Goal: Task Accomplishment & Management: Manage account settings

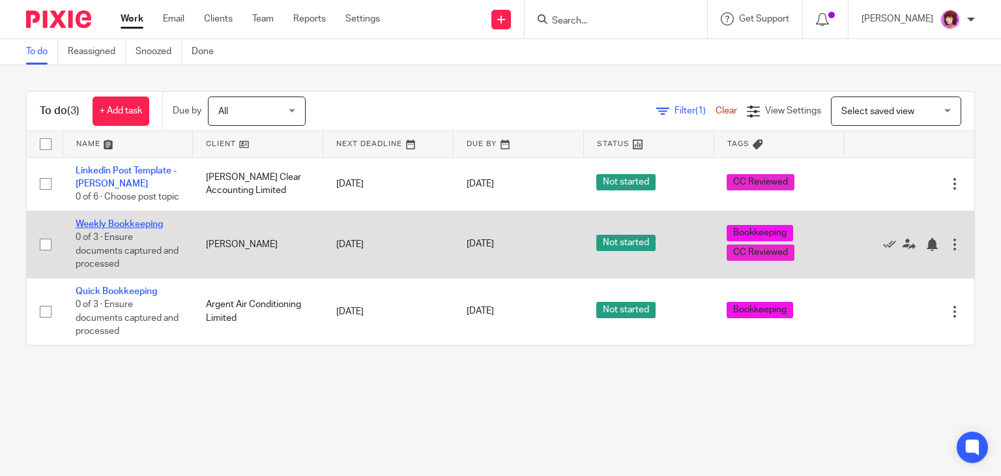
click at [132, 229] on link "Weekly Bookkeeping" at bounding box center [119, 224] width 87 height 9
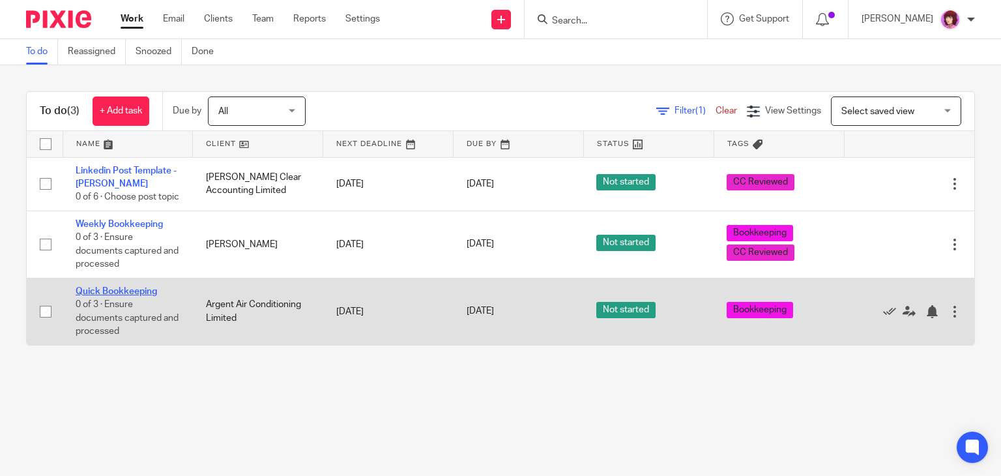
click at [146, 301] on td "Quick Bookkeeping 0 of 3 · Ensure documents captured and processed" at bounding box center [128, 311] width 130 height 67
click at [146, 296] on link "Quick Bookkeeping" at bounding box center [116, 291] width 81 height 9
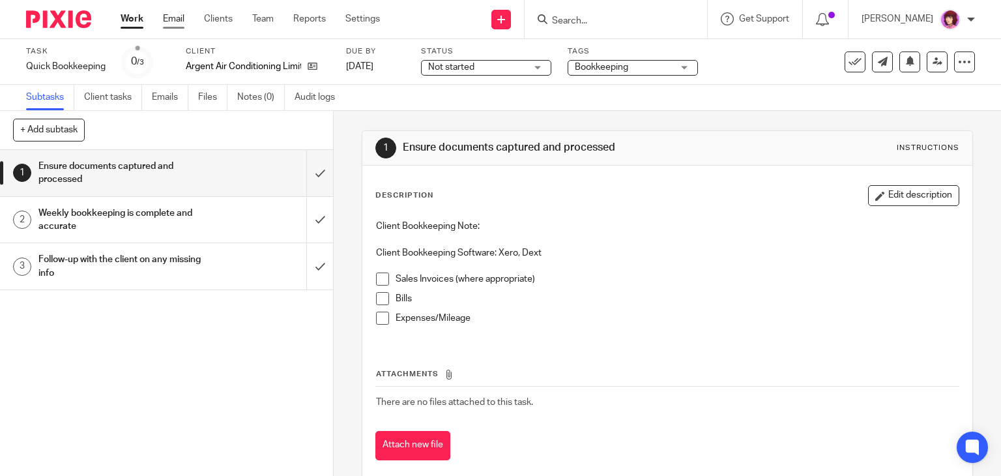
click at [171, 19] on link "Email" at bounding box center [174, 18] width 22 height 13
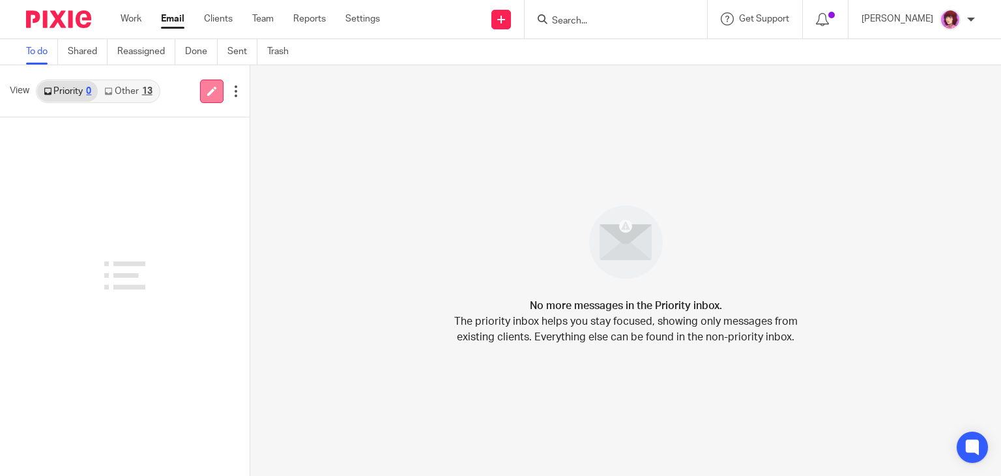
click at [207, 92] on icon at bounding box center [212, 91] width 10 height 10
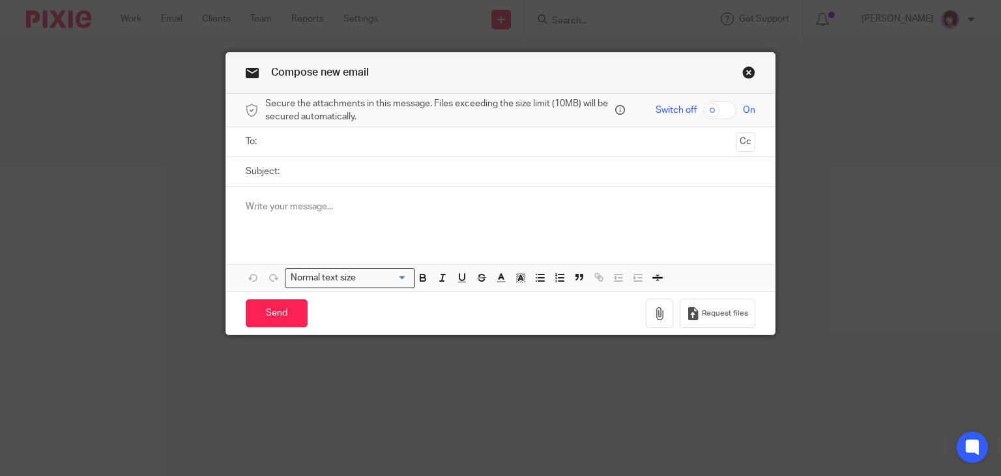
click at [360, 141] on input "text" at bounding box center [500, 141] width 461 height 15
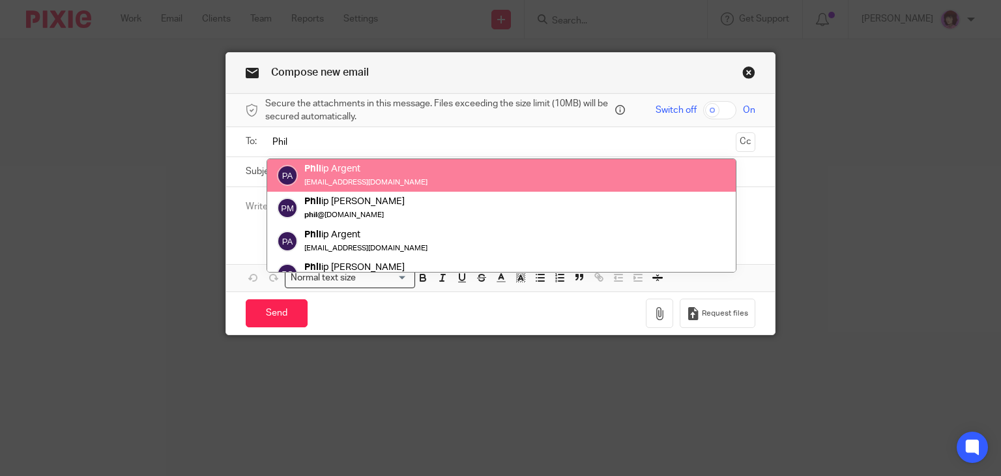
type input "Phil"
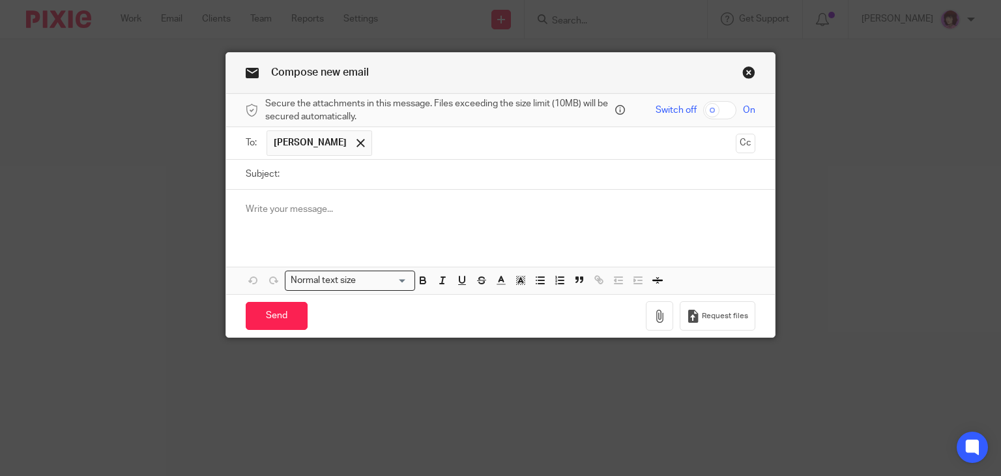
click at [342, 173] on input "Subject:" at bounding box center [521, 174] width 470 height 29
type input "B"
click at [349, 218] on div at bounding box center [500, 215] width 549 height 51
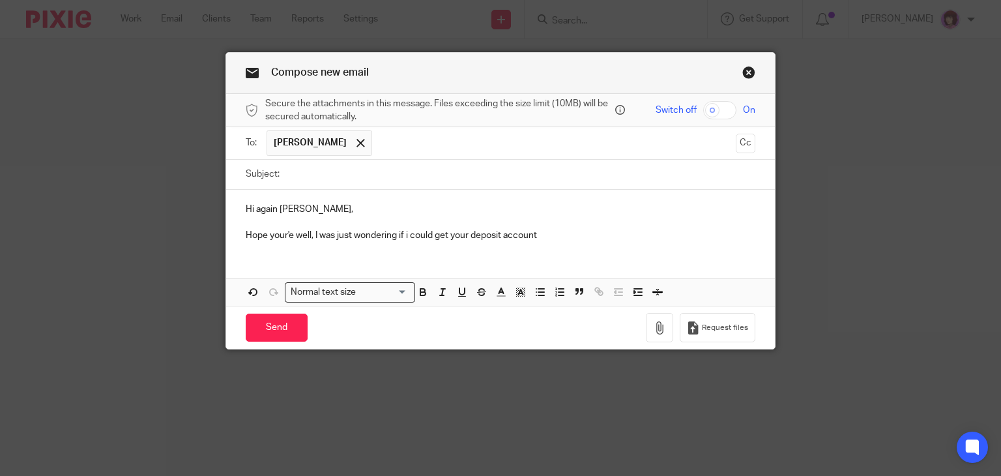
click at [445, 233] on p "Hope your'e well, I was just wondering if i could get your deposit account" at bounding box center [501, 235] width 510 height 13
click at [598, 233] on p "Hope your'e well, I was just wondering if i could get a copy of your deposit ac…" at bounding box center [501, 235] width 510 height 13
click at [279, 233] on p "Hope your'e well, I was just wondering if i could get a copy of your deposit ac…" at bounding box center [501, 235] width 510 height 13
drag, startPoint x: 279, startPoint y: 233, endPoint x: 517, endPoint y: 199, distance: 240.4
click at [517, 199] on div "Hi again Phil, Hope your'e well, I was just wondering if i could get a copy of …" at bounding box center [500, 221] width 549 height 63
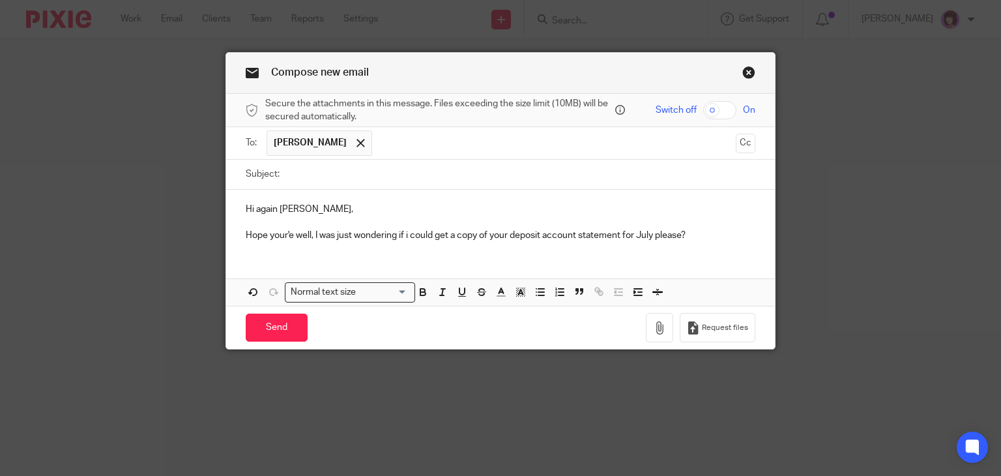
click at [284, 236] on p "Hope your'e well, I was just wondering if i could get a copy of your deposit ac…" at bounding box center [501, 235] width 510 height 13
click at [714, 235] on p "Hope you're well, I was just wondering if i could get a copy of your deposit ac…" at bounding box center [501, 235] width 510 height 13
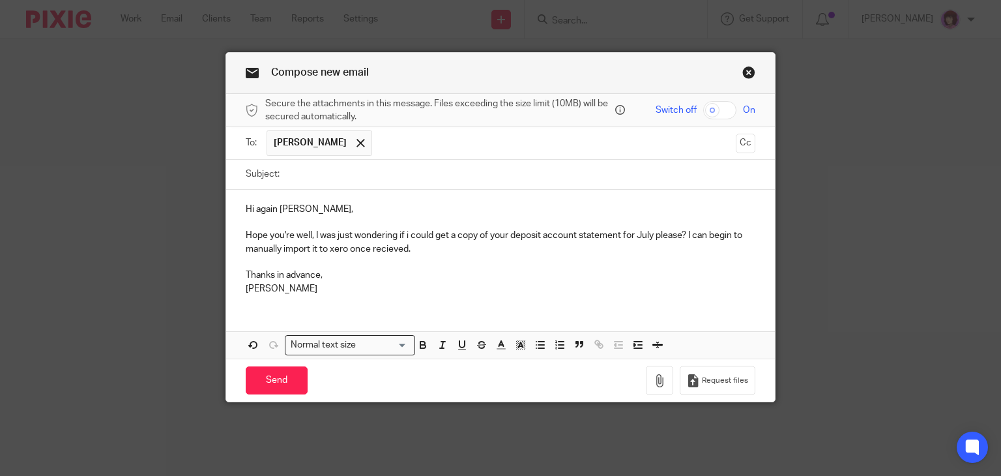
click at [399, 175] on input "Subject:" at bounding box center [521, 174] width 470 height 29
click at [330, 248] on p "Hope you're well, I was just wondering if i could get a copy of your deposit ac…" at bounding box center [501, 242] width 510 height 27
click at [322, 178] on input "Subject:" at bounding box center [521, 174] width 470 height 29
type input "Deposit account statement - July"
click at [368, 310] on div "Hi again Phil, Hope you're well, I was just wondering if i could get a copy of …" at bounding box center [500, 274] width 549 height 169
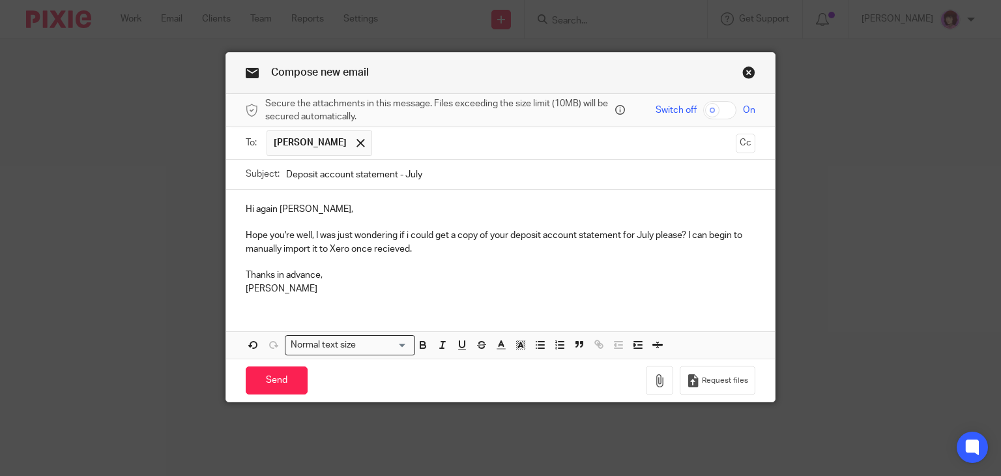
click at [372, 296] on div "Hi again Phil, Hope you're well, I was just wondering if i could get a copy of …" at bounding box center [500, 247] width 549 height 115
click at [263, 377] on input "Send" at bounding box center [277, 380] width 62 height 28
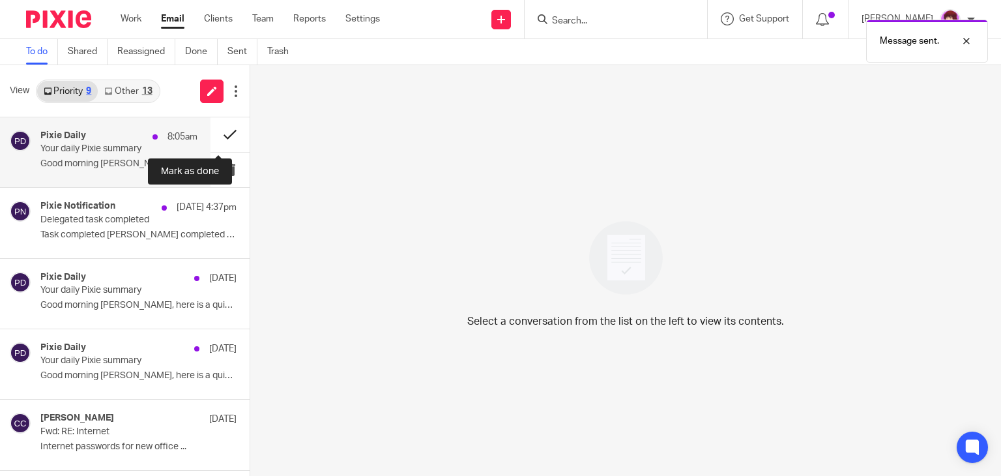
click at [211, 141] on button at bounding box center [230, 134] width 39 height 35
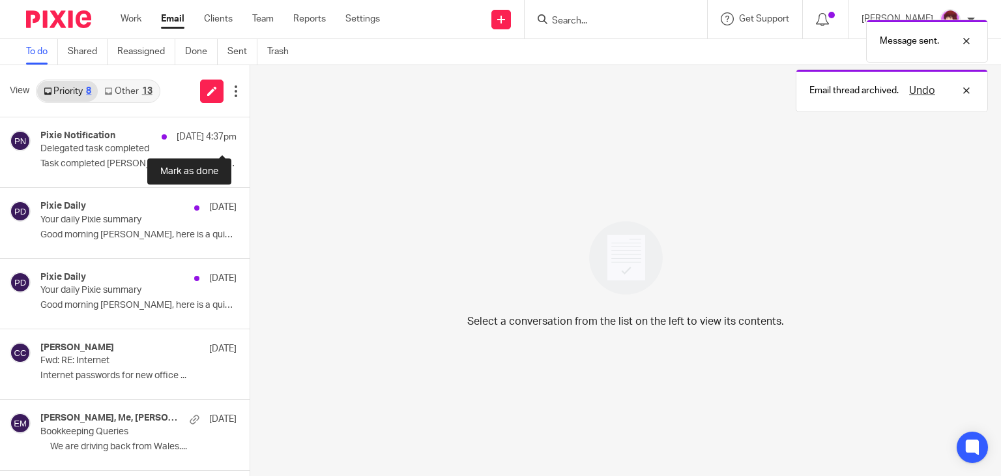
click at [250, 141] on button at bounding box center [255, 134] width 10 height 35
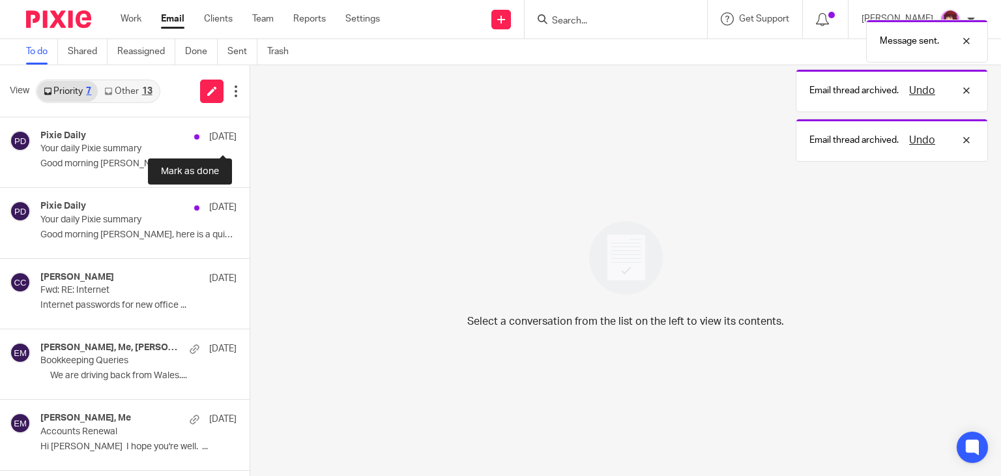
click at [250, 141] on button at bounding box center [255, 134] width 10 height 35
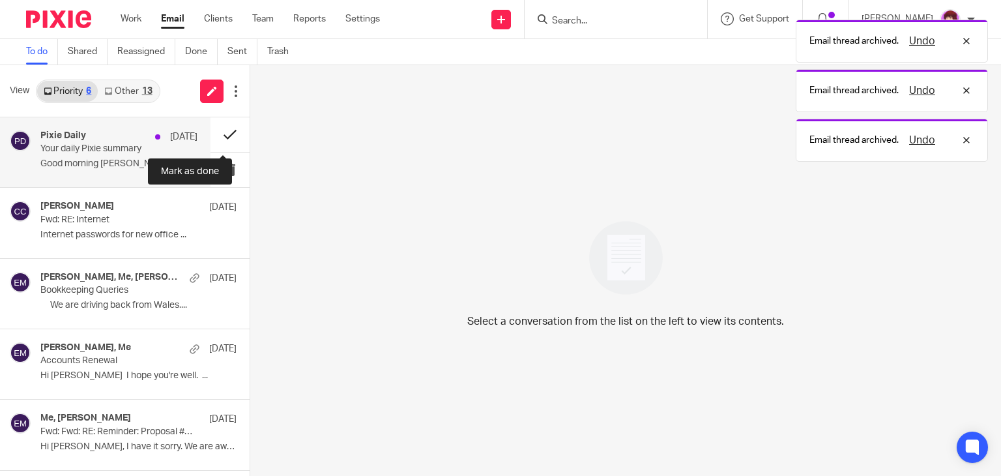
click at [222, 133] on button at bounding box center [230, 134] width 39 height 35
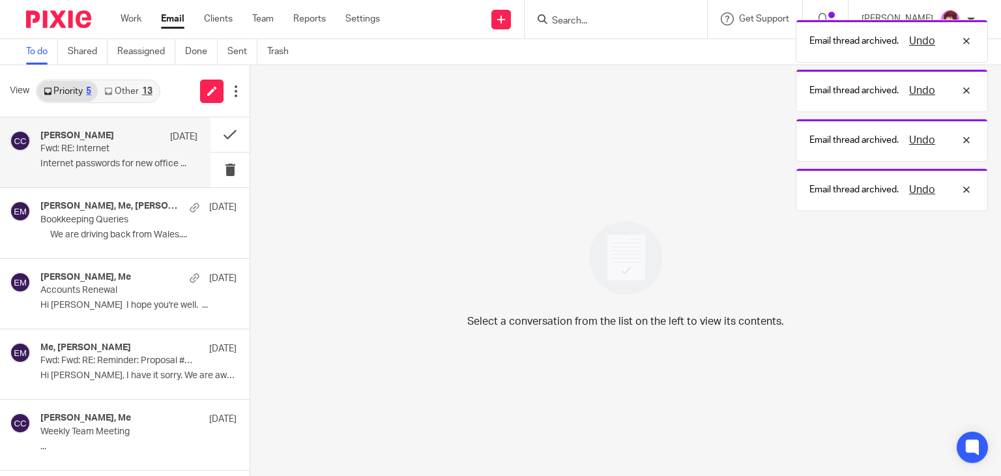
click at [146, 163] on p "Internet passwords for new office ..." at bounding box center [118, 163] width 157 height 11
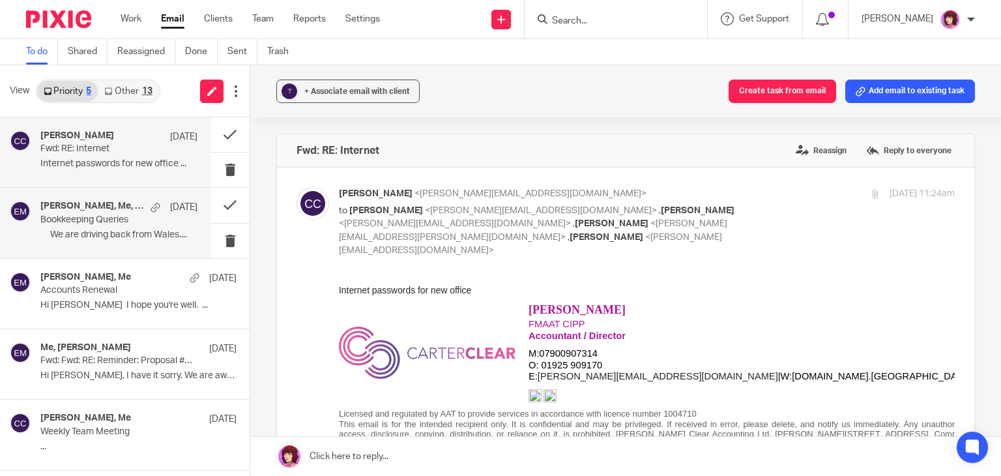
click at [147, 214] on div "4 Aug" at bounding box center [170, 207] width 53 height 13
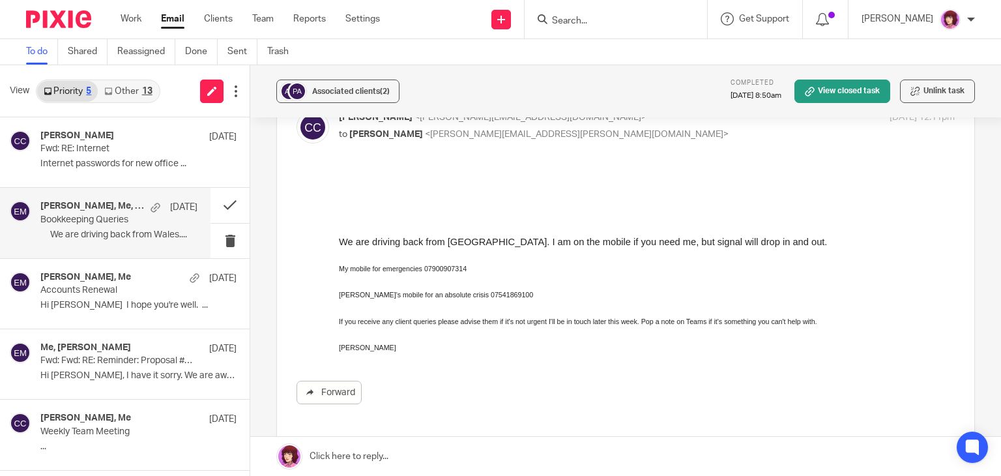
scroll to position [368, 0]
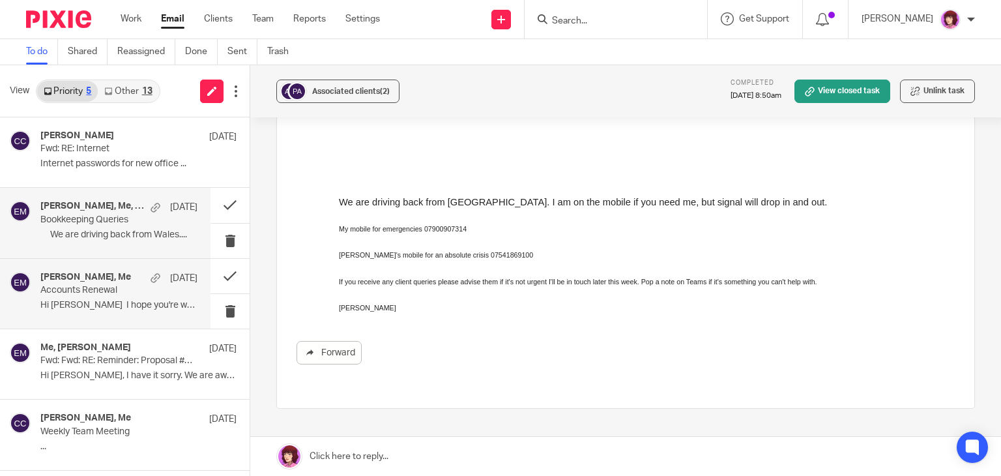
click at [95, 291] on p "Accounts Renewal" at bounding box center [103, 290] width 126 height 11
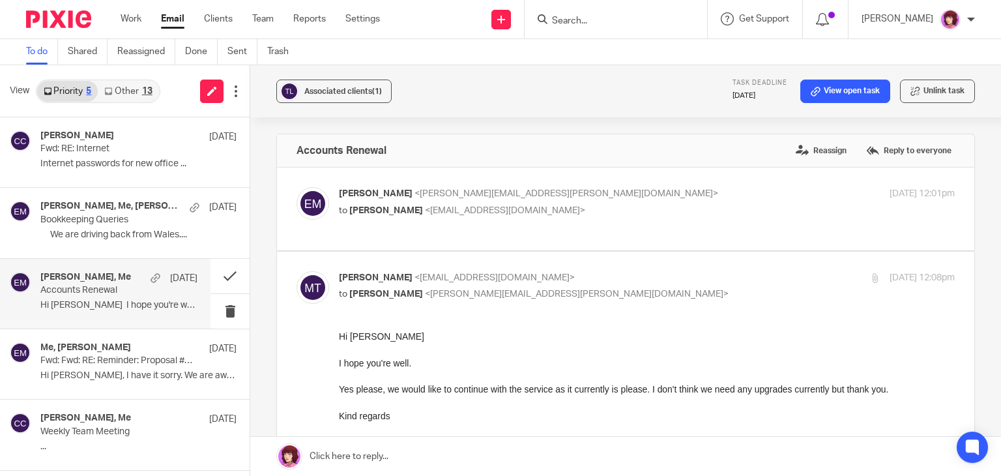
scroll to position [0, 0]
click at [136, 90] on link "Other 13" at bounding box center [128, 91] width 61 height 21
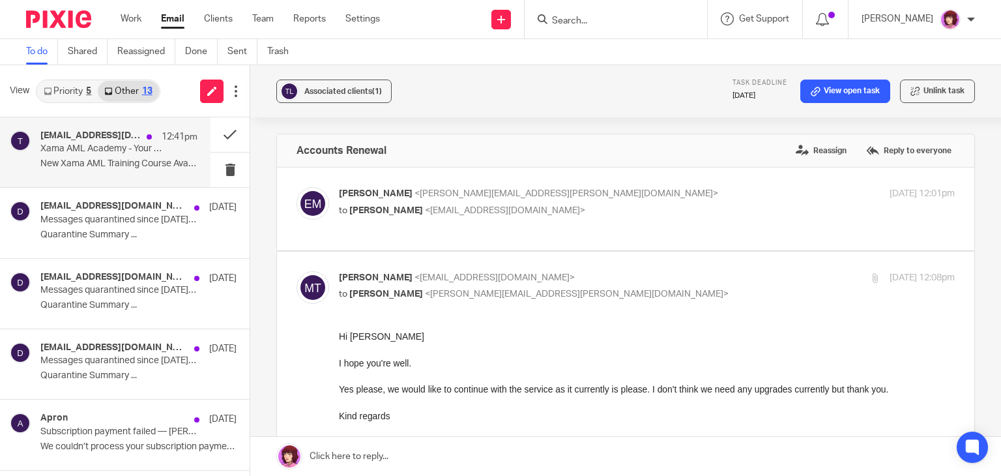
click at [124, 161] on p "New Xama AML Training Course Available Hi..." at bounding box center [118, 163] width 157 height 11
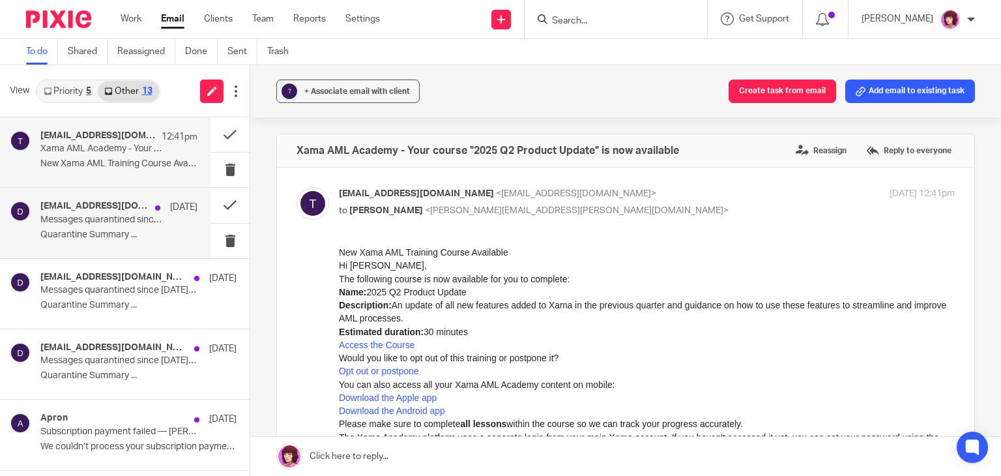
click at [96, 230] on p "Quarantine Summary ..." at bounding box center [118, 234] width 157 height 11
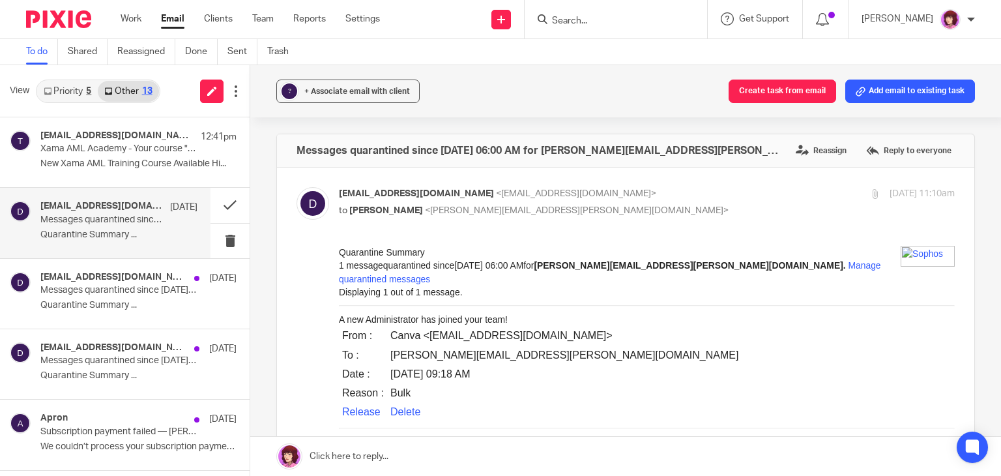
drag, startPoint x: 96, startPoint y: 230, endPoint x: 387, endPoint y: 211, distance: 291.3
click at [387, 211] on div "View Priority 5 Other 13 training@xamatech.com 12:41pm Xama AML Academy - Your …" at bounding box center [500, 270] width 1001 height 411
click at [662, 340] on div "1 message quarantined since Aug 07, 2025 06:00 AM for emma.milne@carterclear.co…" at bounding box center [647, 354] width 616 height 190
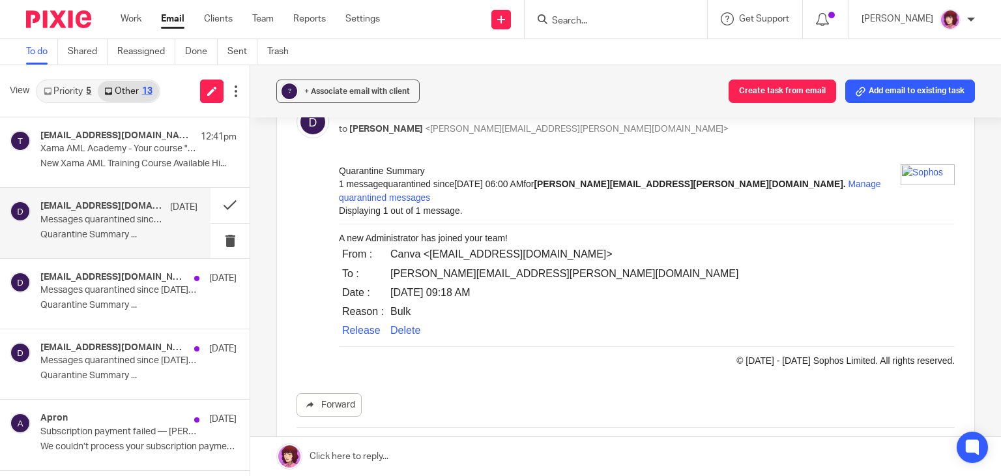
scroll to position [80, 0]
click at [774, 235] on div "1 message quarantined since Aug 07, 2025 06:00 AM for emma.milne@carterclear.co…" at bounding box center [647, 274] width 616 height 190
click at [768, 235] on div "1 message quarantined since Aug 07, 2025 06:00 AM for emma.milne@carterclear.co…" at bounding box center [647, 274] width 616 height 190
click at [612, 370] on div "Forward Attachments ATT00001 .png" at bounding box center [626, 329] width 658 height 327
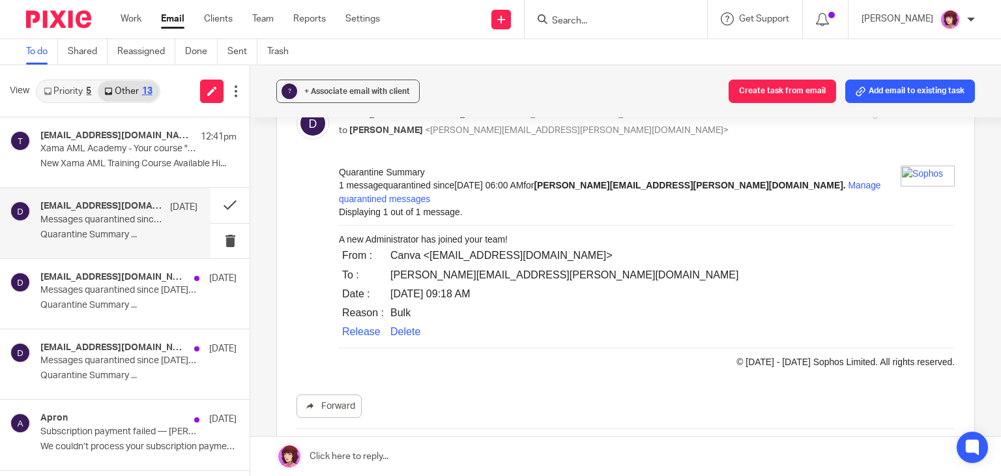
click at [612, 370] on div "Forward Attachments ATT00001 .png" at bounding box center [626, 329] width 658 height 327
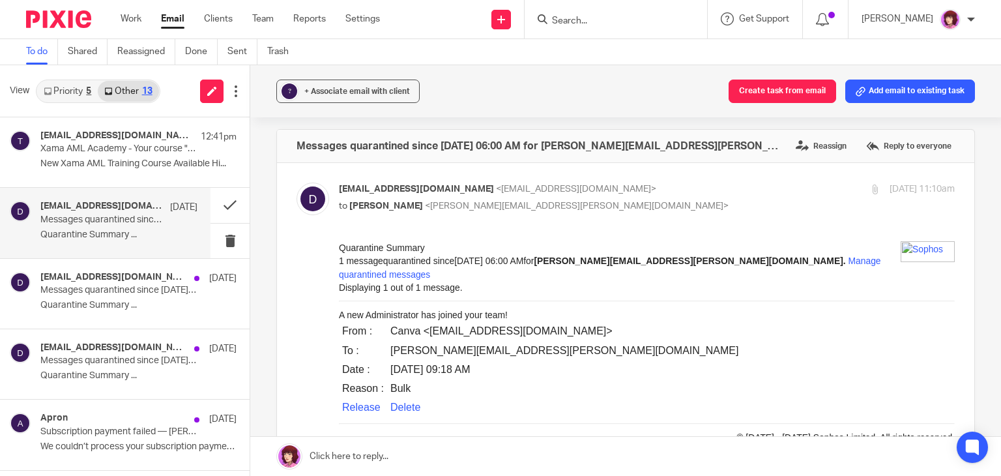
scroll to position [3, 0]
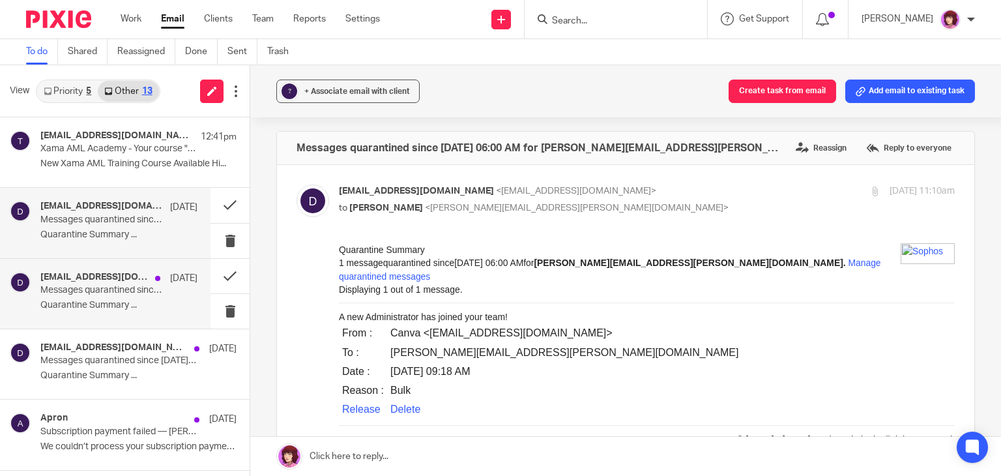
click at [74, 298] on div "do-not-reply@cloud.sophos.com 6 Aug Messages quarantined since Aug 06, 2025 06:…" at bounding box center [118, 294] width 157 height 44
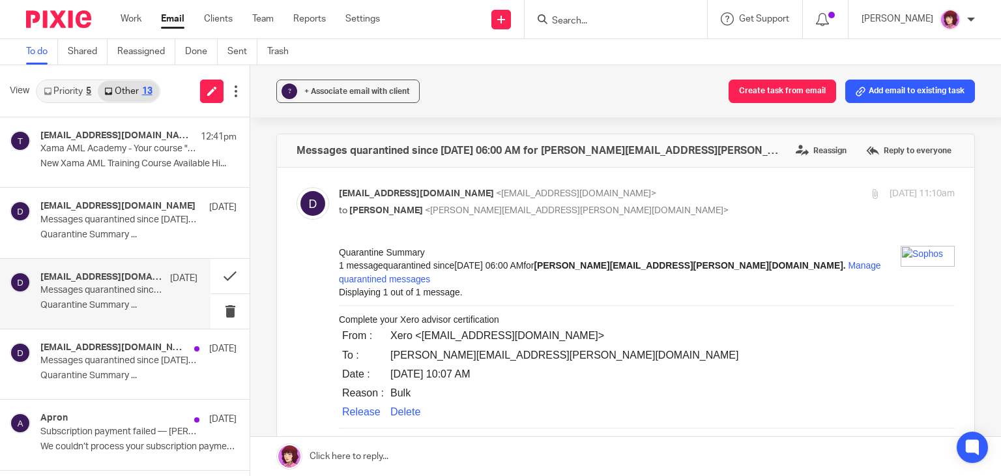
scroll to position [0, 0]
click at [216, 274] on button at bounding box center [230, 276] width 39 height 35
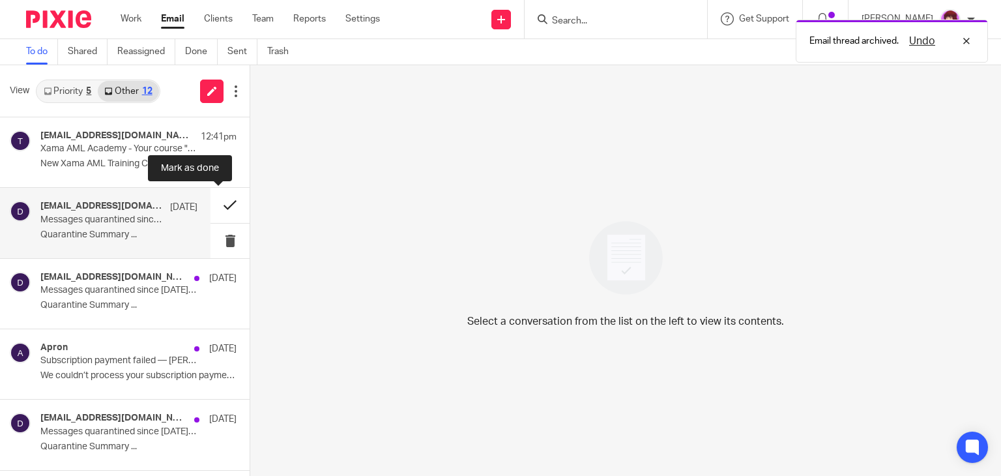
click at [216, 204] on button at bounding box center [230, 205] width 39 height 35
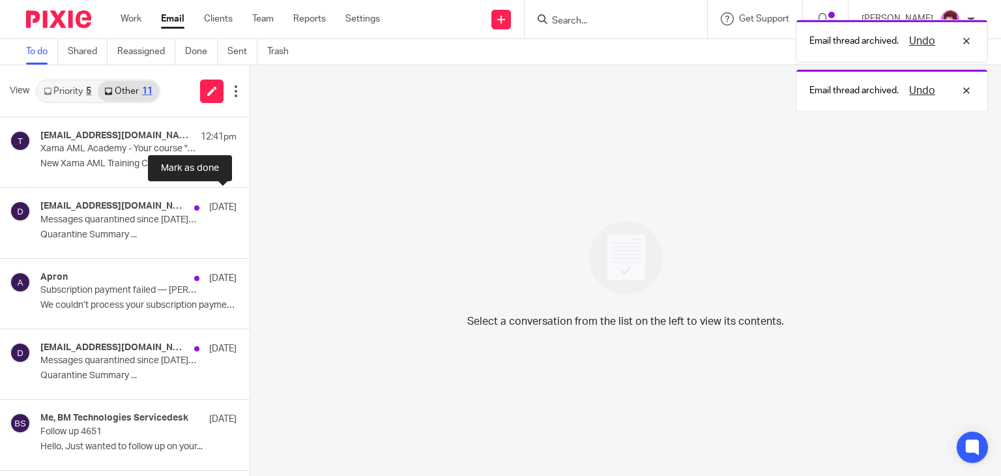
click at [250, 204] on button at bounding box center [255, 205] width 10 height 35
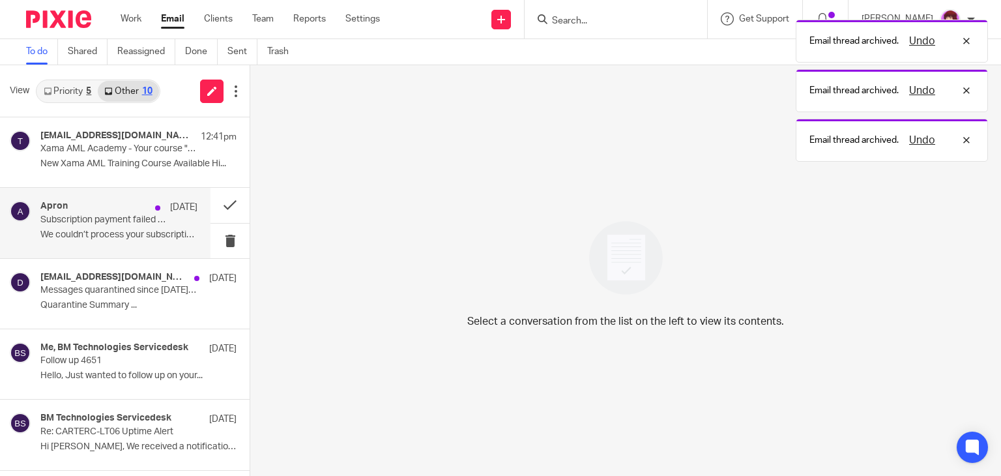
click at [125, 214] on p "Subscription payment failed — Carter Clear Accounting Limited" at bounding box center [103, 219] width 126 height 11
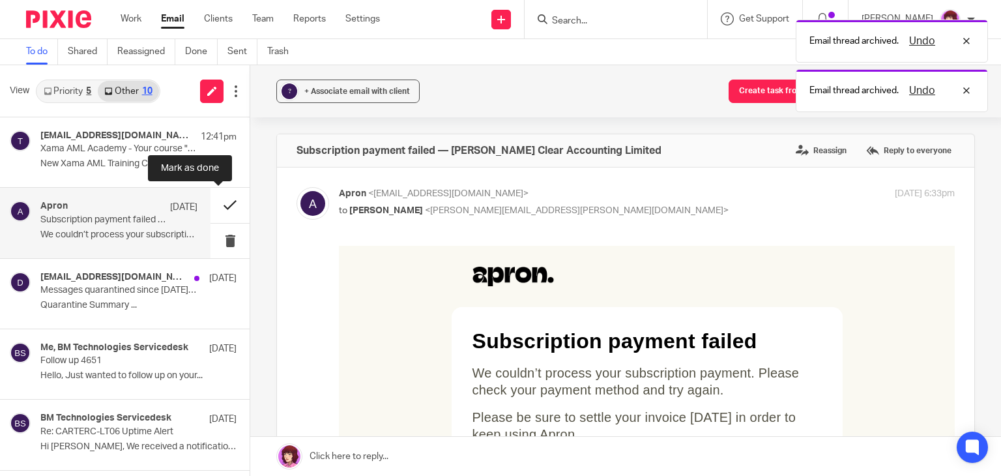
click at [218, 203] on button at bounding box center [230, 205] width 39 height 35
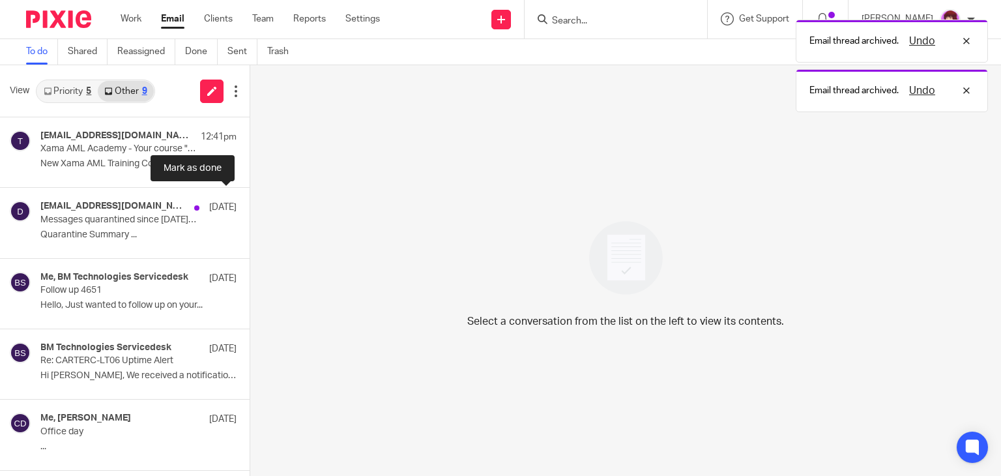
click at [250, 203] on button at bounding box center [255, 205] width 10 height 35
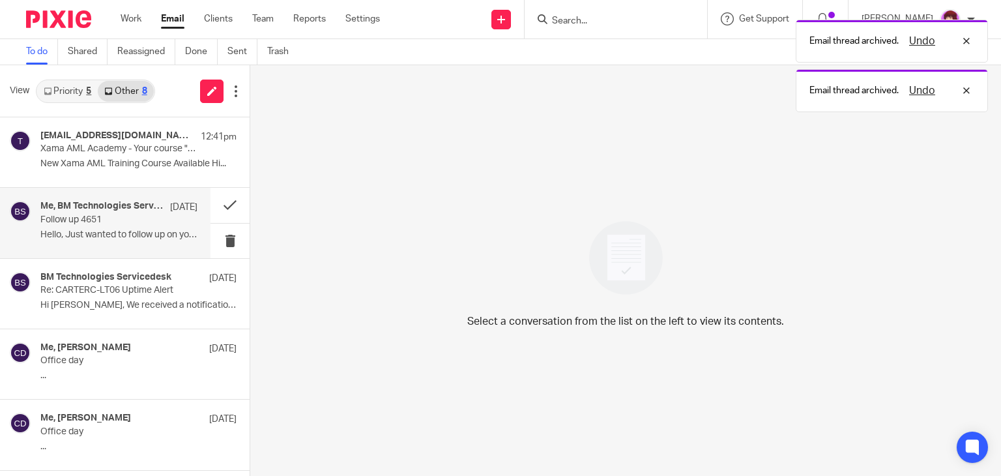
click at [109, 211] on h4 "Me, BM Technologies Servicedesk" at bounding box center [101, 206] width 123 height 11
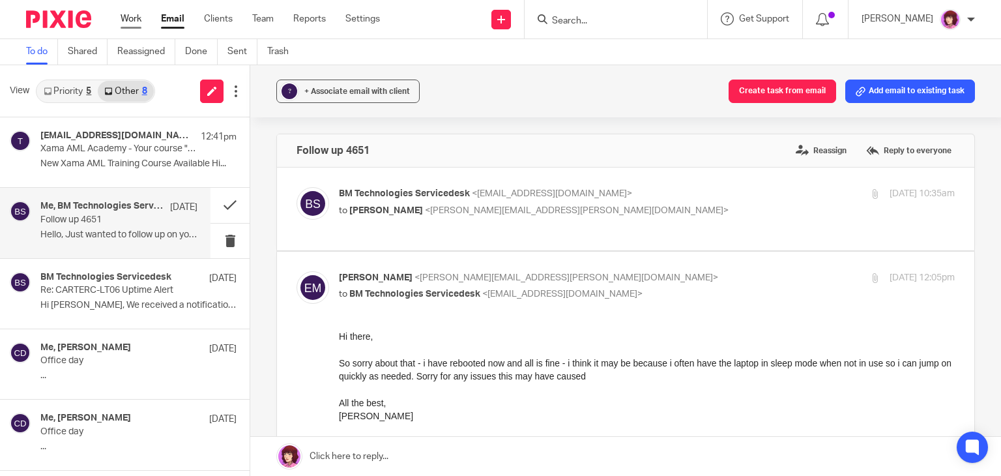
click at [126, 22] on link "Work" at bounding box center [131, 18] width 21 height 13
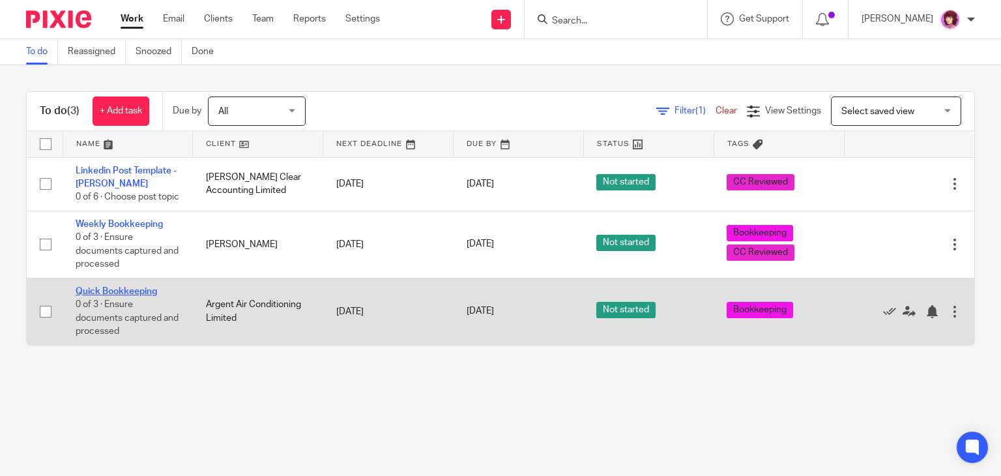
click at [123, 296] on link "Quick Bookkeeping" at bounding box center [116, 291] width 81 height 9
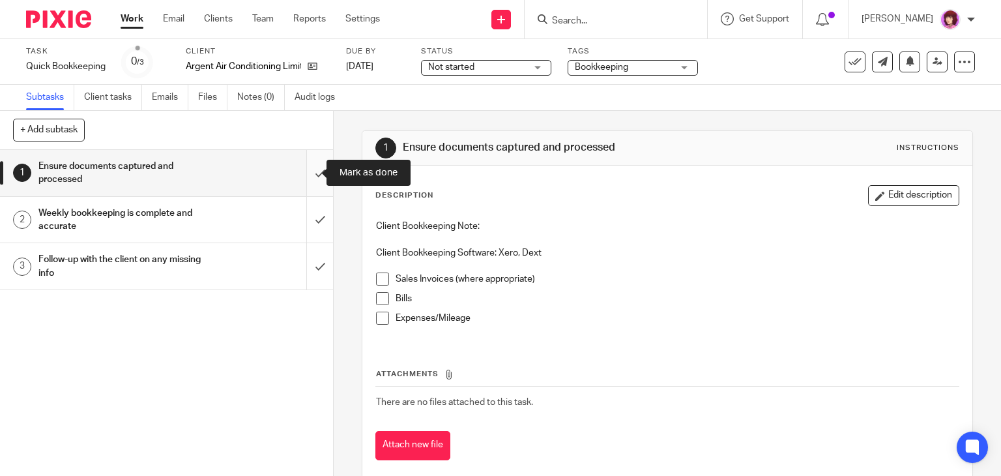
click at [304, 175] on input "submit" at bounding box center [166, 173] width 333 height 46
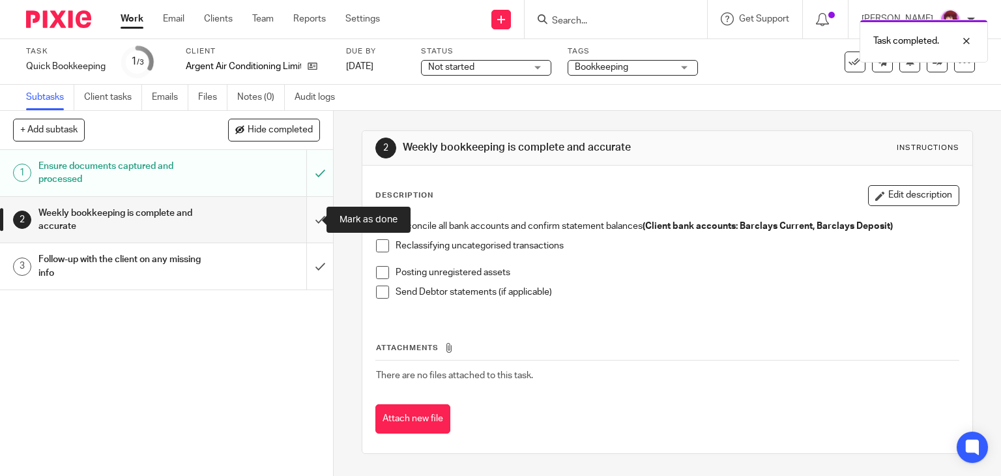
click at [301, 225] on input "submit" at bounding box center [166, 220] width 333 height 46
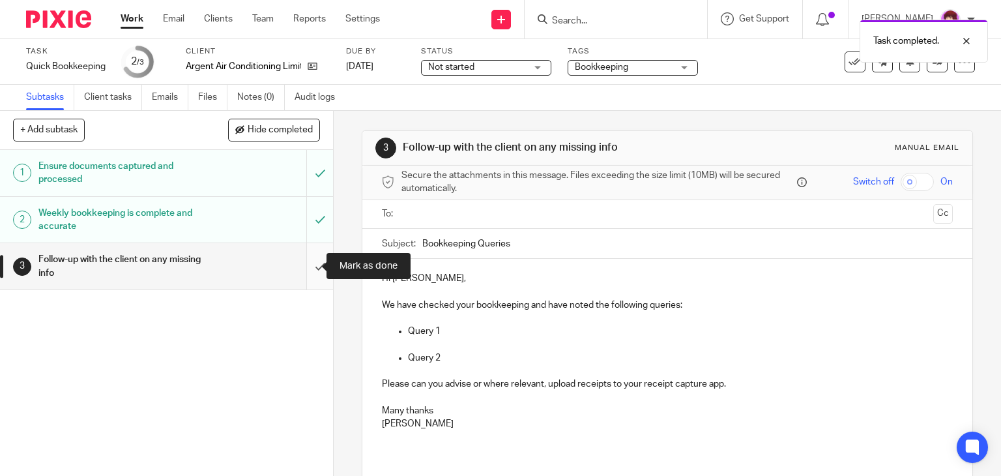
click at [308, 266] on input "submit" at bounding box center [166, 266] width 333 height 46
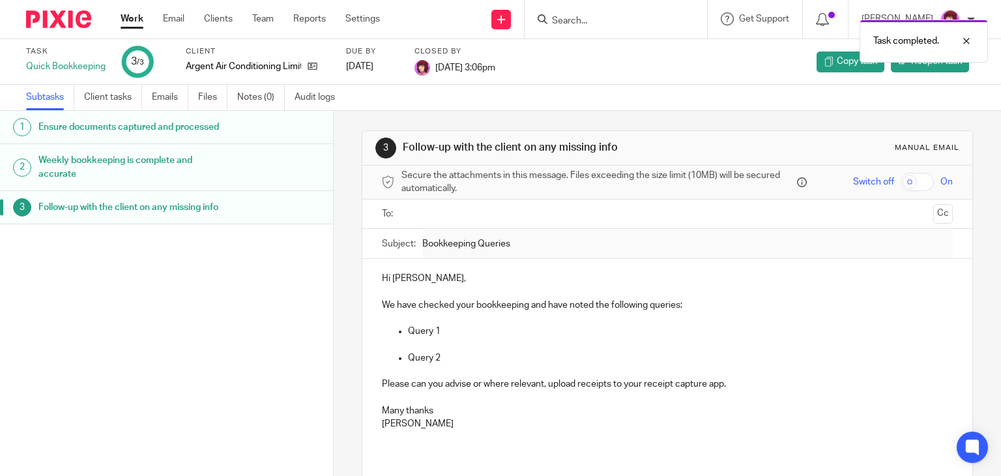
click at [127, 19] on link "Work" at bounding box center [132, 18] width 23 height 13
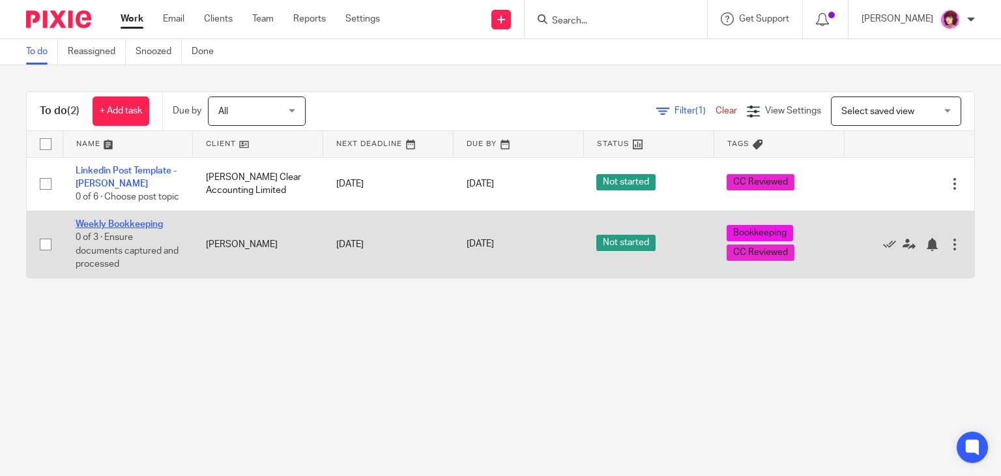
click at [143, 229] on link "Weekly Bookkeeping" at bounding box center [119, 224] width 87 height 9
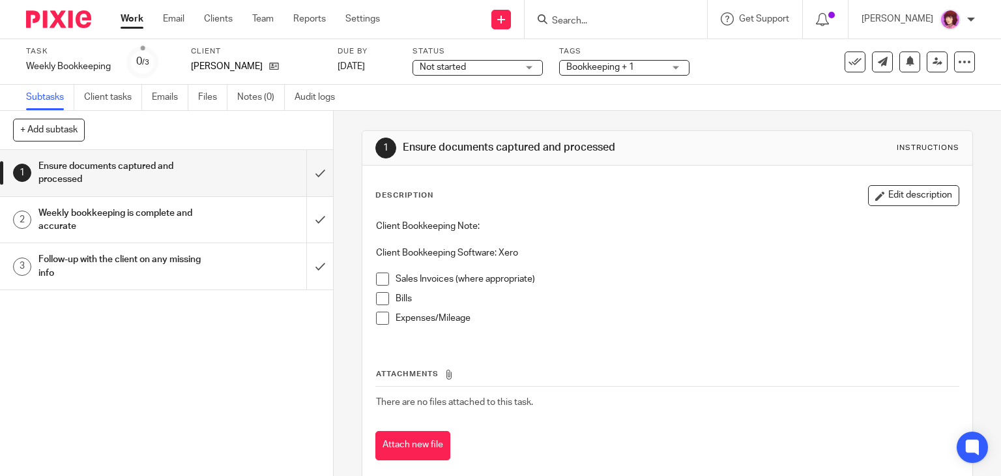
click at [261, 223] on div "Weekly bookkeeping is complete and accurate" at bounding box center [165, 219] width 255 height 33
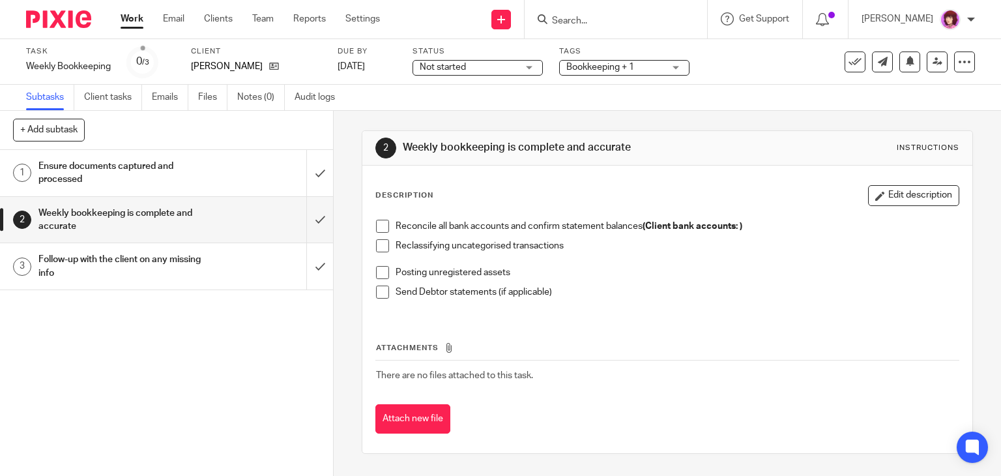
click at [388, 222] on li "Reconcile all bank accounts and confirm statement balances (Client bank account…" at bounding box center [667, 230] width 583 height 20
click at [376, 230] on span at bounding box center [382, 226] width 13 height 13
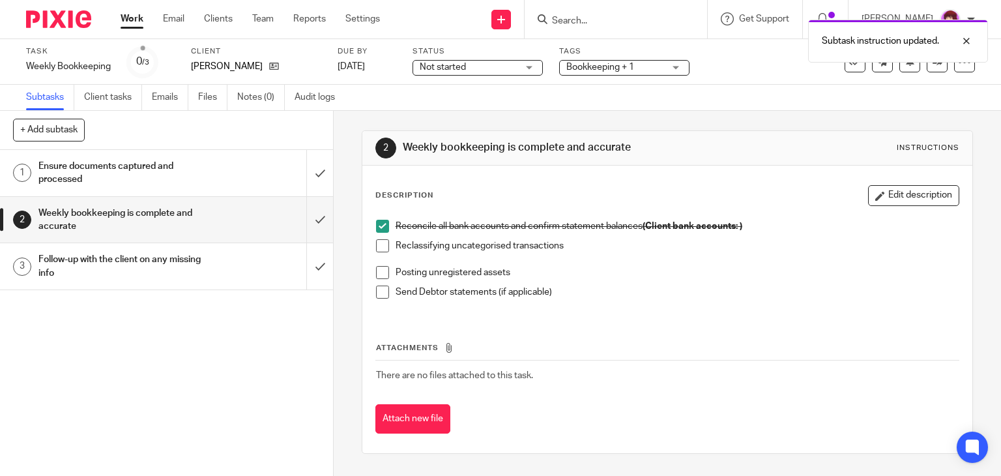
click at [376, 256] on li "Reclassifying uncategorised transactions" at bounding box center [667, 252] width 583 height 27
click at [310, 223] on input "submit" at bounding box center [166, 220] width 333 height 46
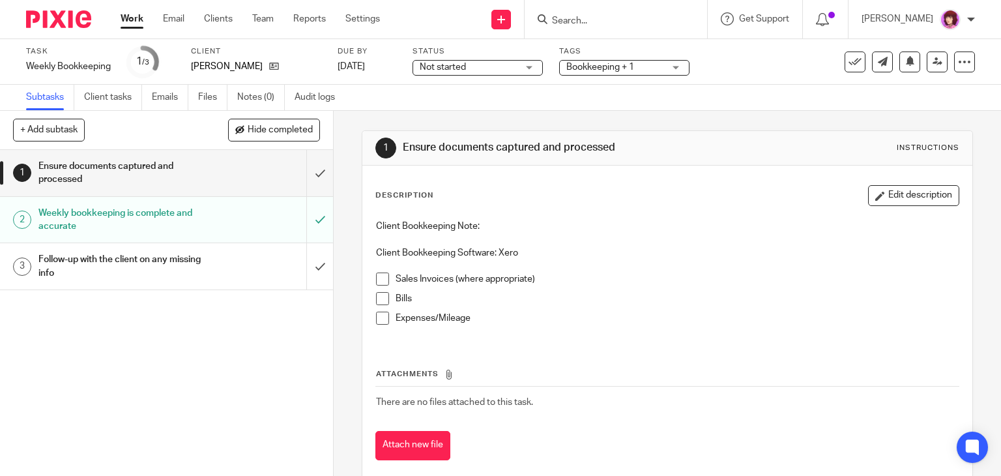
click at [499, 66] on span "Not started" at bounding box center [469, 68] width 98 height 14
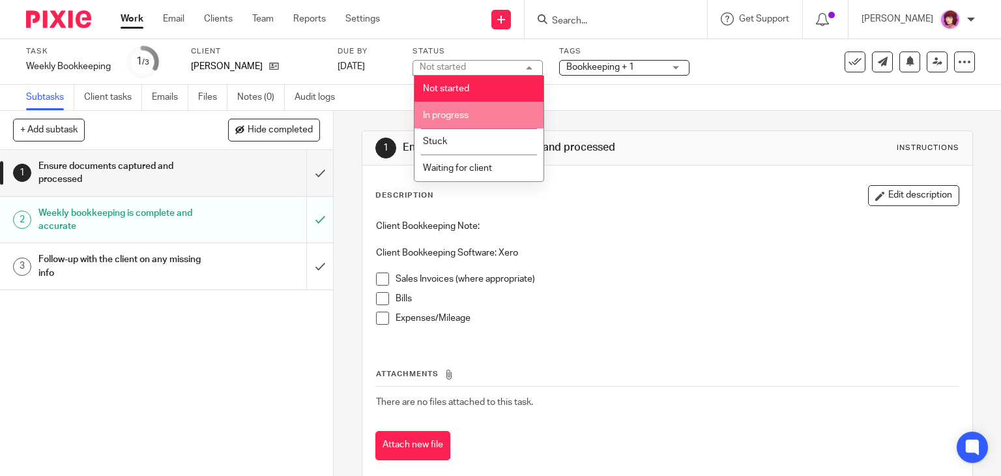
click at [473, 121] on li "In progress" at bounding box center [479, 115] width 129 height 27
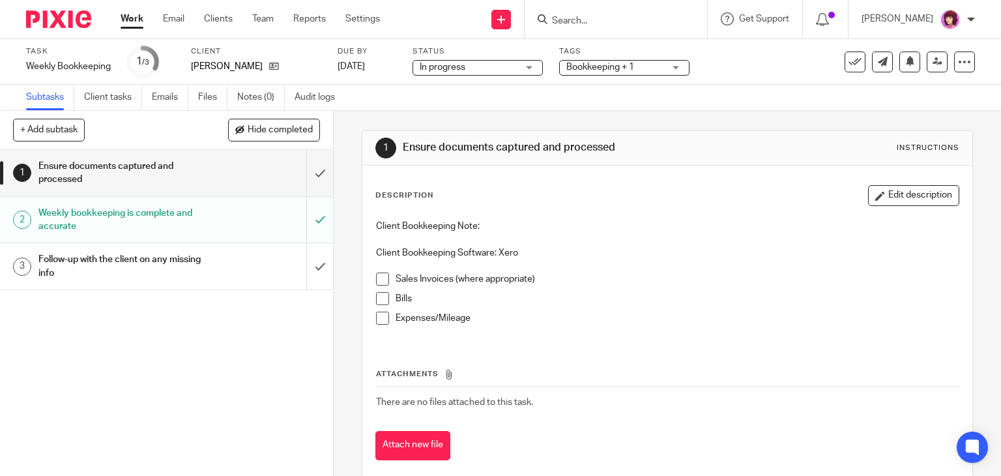
click at [57, 28] on div at bounding box center [54, 19] width 108 height 38
click at [310, 178] on input "submit" at bounding box center [166, 173] width 333 height 46
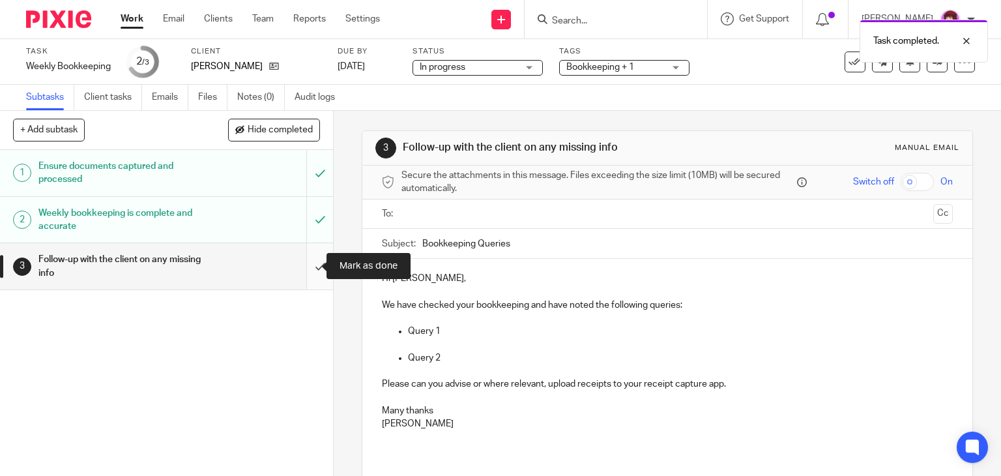
click at [304, 264] on input "submit" at bounding box center [166, 266] width 333 height 46
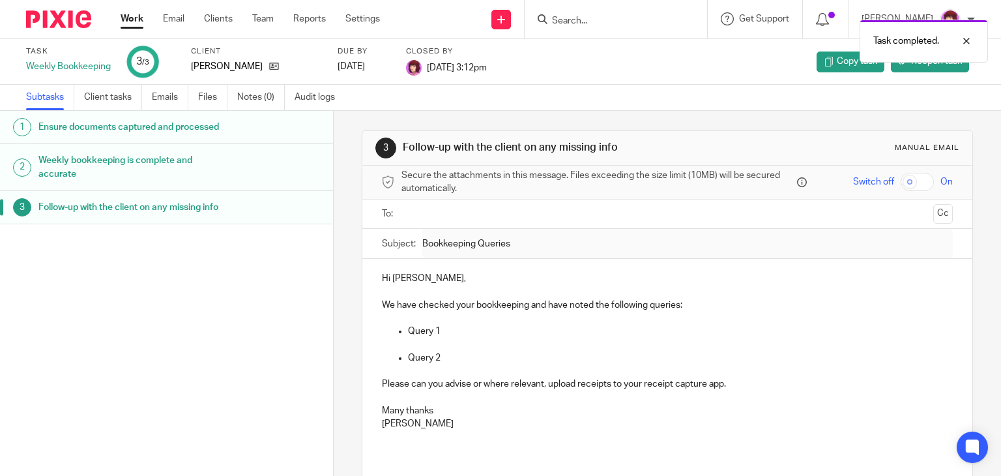
drag, startPoint x: 147, startPoint y: 25, endPoint x: 135, endPoint y: 22, distance: 12.0
click at [135, 22] on ul "Work Email Clients Team Reports Settings" at bounding box center [260, 18] width 279 height 13
click at [135, 22] on link "Work" at bounding box center [132, 18] width 23 height 13
